Goal: Task Accomplishment & Management: Use online tool/utility

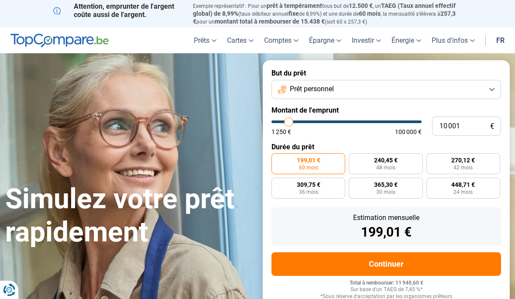
type input "10000"
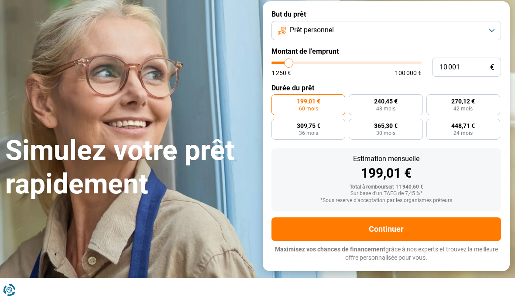
click at [326, 129] on label "309,75 € 36 mois" at bounding box center [308, 129] width 74 height 21
click at [277, 124] on input "309,75 € 36 mois" at bounding box center [274, 122] width 6 height 6
radio input "true"
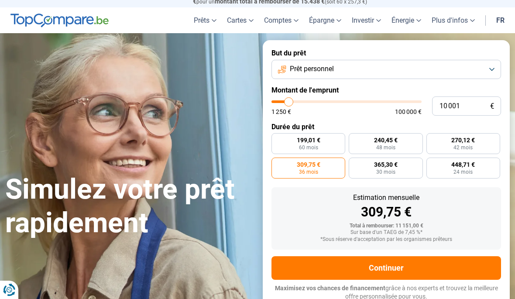
scroll to position [18, 0]
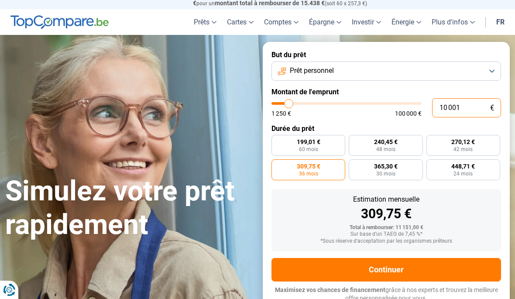
click at [465, 106] on input "10 001" at bounding box center [466, 107] width 69 height 19
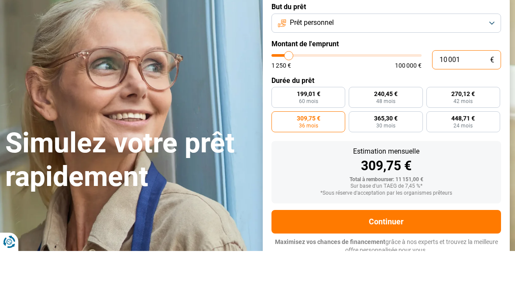
type input "1 000"
type input "1250"
type input "100"
type input "1250"
type input "10"
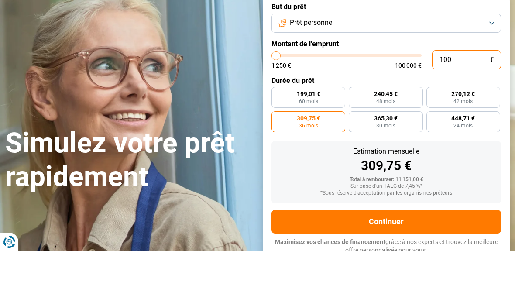
type input "1250"
type input "1"
type input "1250"
type input "0"
type input "1250"
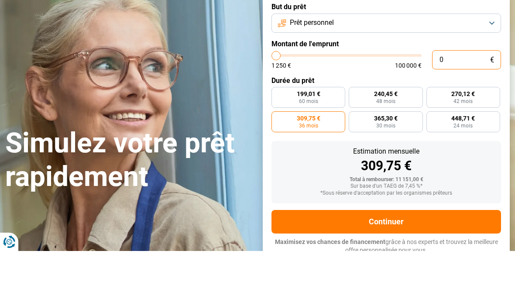
type input "9"
type input "1250"
type input "96"
type input "1250"
type input "960"
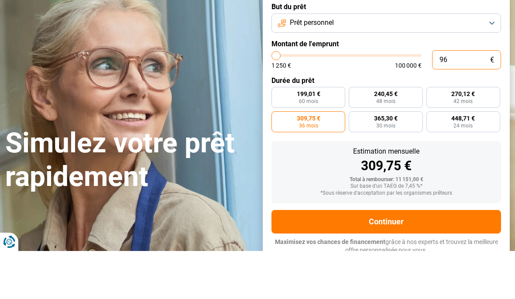
type input "1250"
type input "9 600"
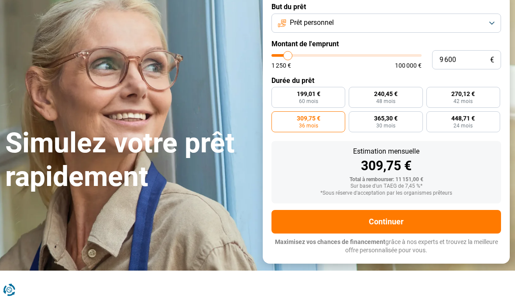
type input "9500"
radio input "true"
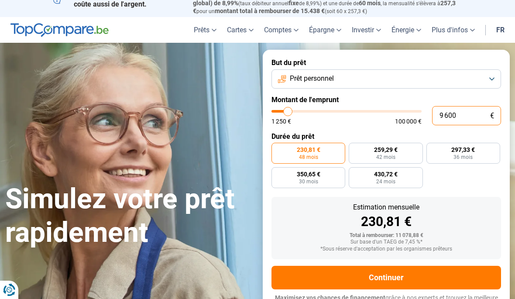
scroll to position [10, 0]
